Goal: Information Seeking & Learning: Learn about a topic

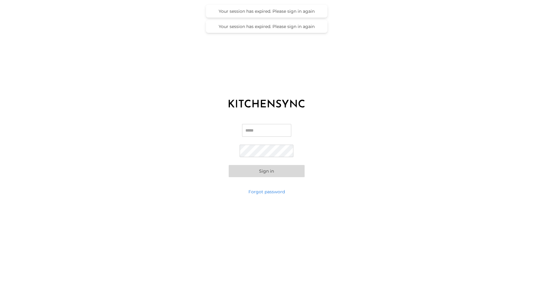
click at [277, 132] on input "Email" at bounding box center [266, 130] width 49 height 13
type input "**********"
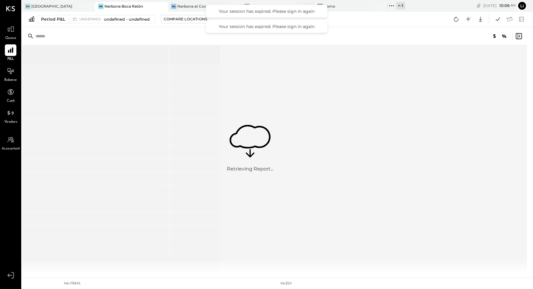
click at [253, 4] on div "Na Narbona at [GEOGRAPHIC_DATA] LLC" at bounding box center [273, 6] width 64 height 5
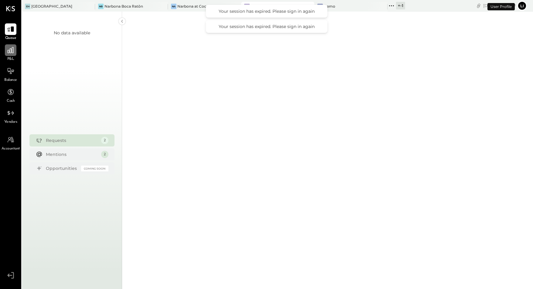
click at [16, 52] on div at bounding box center [11, 50] width 12 height 12
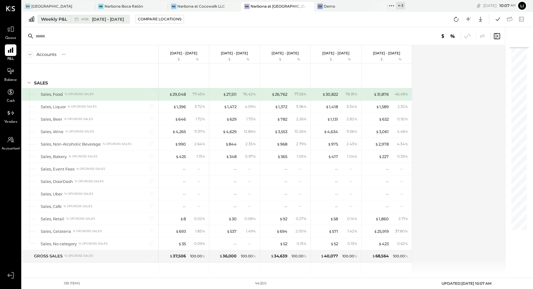
click at [71, 21] on div "W36 [DATE] - [DATE]" at bounding box center [99, 19] width 56 height 8
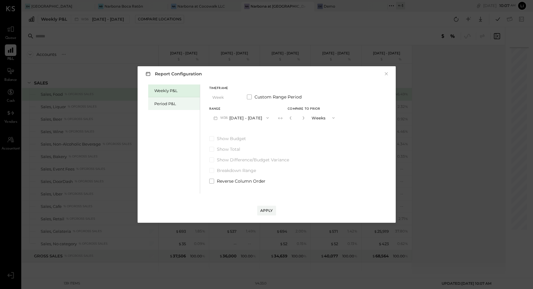
click at [170, 103] on div "Period P&L" at bounding box center [175, 104] width 43 height 6
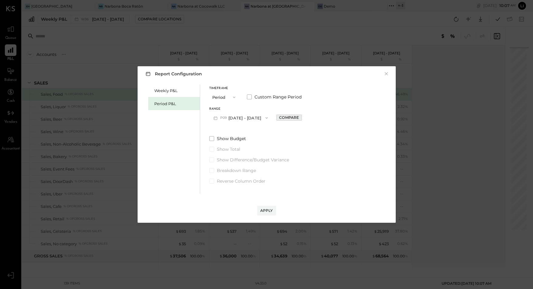
click at [299, 118] on div "Compare" at bounding box center [289, 117] width 20 height 5
click at [305, 117] on button "button" at bounding box center [302, 118] width 5 height 7
type input "*"
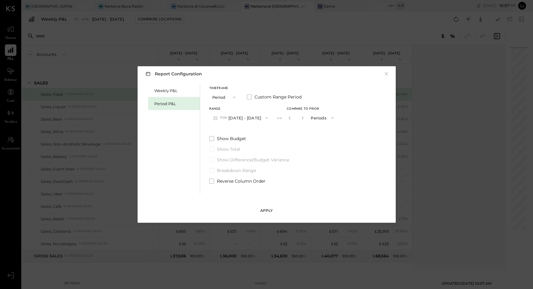
click at [272, 209] on div "Apply" at bounding box center [266, 210] width 13 height 5
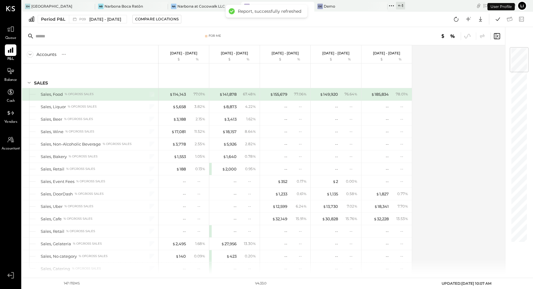
scroll to position [1047, 0]
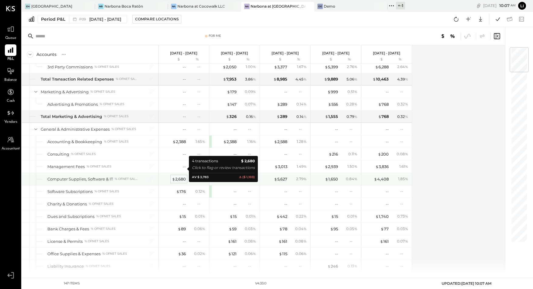
click at [178, 176] on div "$ 2,680" at bounding box center [179, 179] width 14 height 6
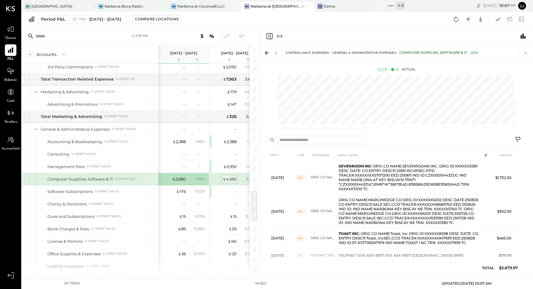
click at [223, 177] on span "$" at bounding box center [224, 179] width 3 height 5
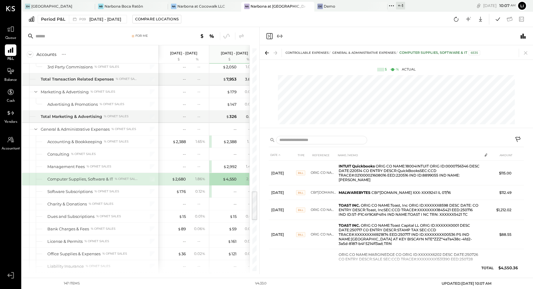
click at [270, 37] on icon "Close panel" at bounding box center [269, 36] width 6 height 6
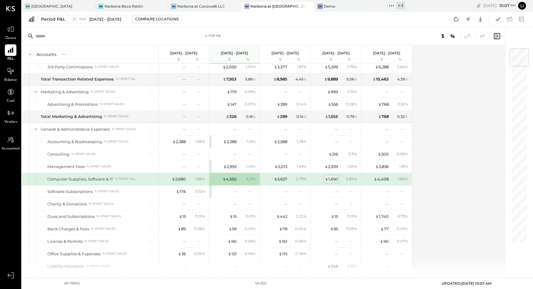
click at [326, 177] on span "$" at bounding box center [326, 179] width 3 height 5
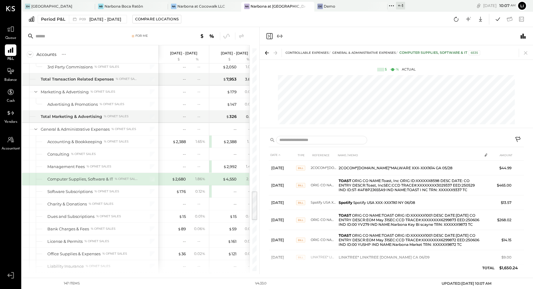
click at [217, 176] on div "$ 4,550" at bounding box center [224, 179] width 24 height 6
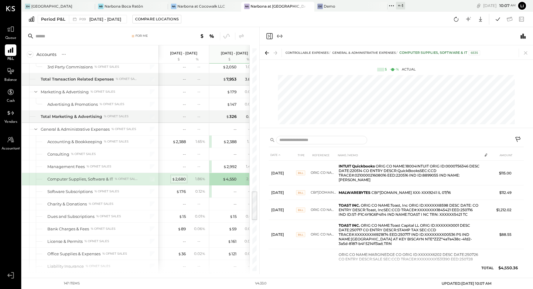
click at [183, 176] on div "$ 2,680" at bounding box center [179, 179] width 14 height 6
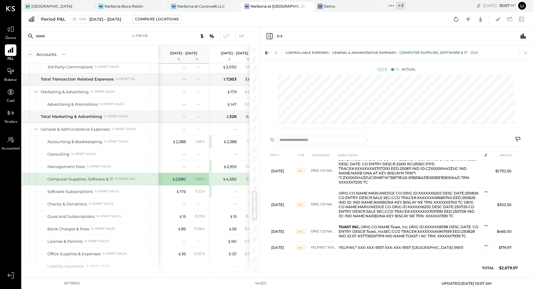
scroll to position [9, 0]
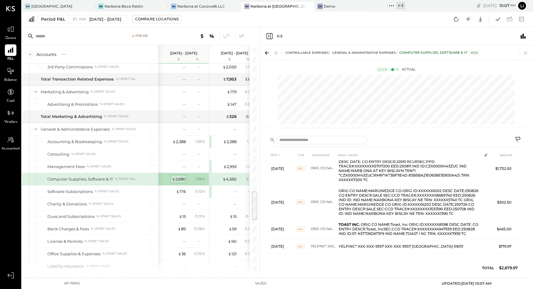
click at [178, 176] on div "$ 2,680" at bounding box center [179, 179] width 14 height 6
click at [230, 176] on div "$ 4,550" at bounding box center [230, 179] width 14 height 6
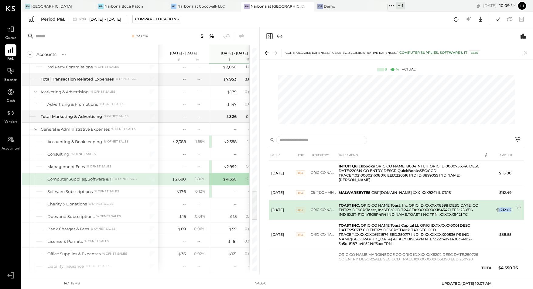
drag, startPoint x: 512, startPoint y: 208, endPoint x: 498, endPoint y: 210, distance: 14.5
click at [498, 210] on td "$1,212.02" at bounding box center [502, 210] width 23 height 20
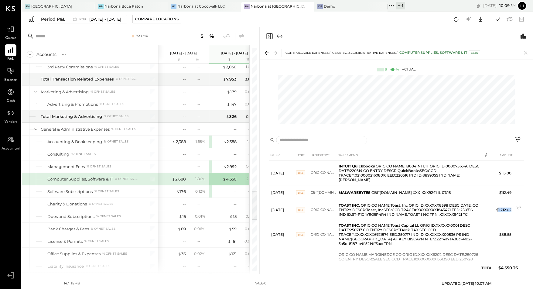
copy td "1,212.02"
click at [232, 19] on div "Period P&L P09 [DATE] - [DATE] Compare Locations Google Sheets Excel" at bounding box center [277, 19] width 511 height 15
click at [267, 39] on div at bounding box center [396, 36] width 273 height 18
click at [269, 36] on icon "Close panel" at bounding box center [269, 36] width 2 height 3
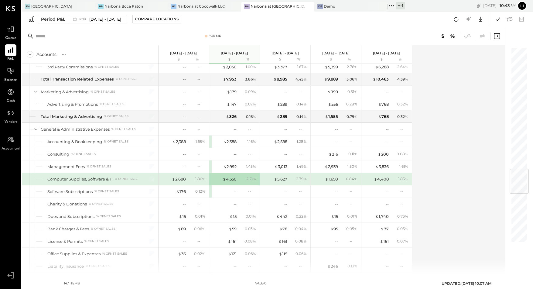
scroll to position [992, 0]
